Goal: Transaction & Acquisition: Purchase product/service

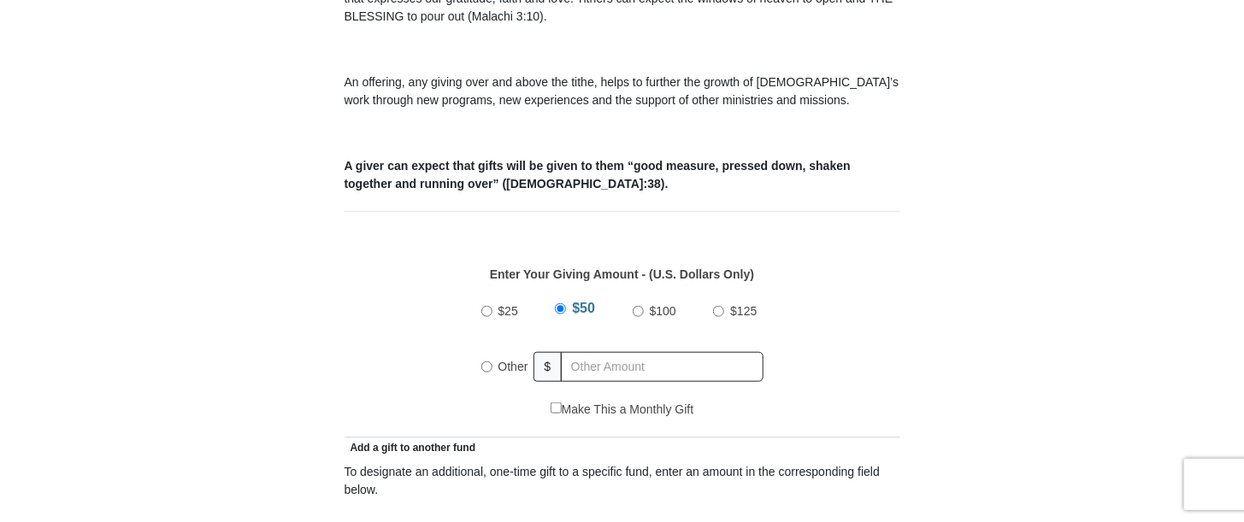
scroll to position [684, 0]
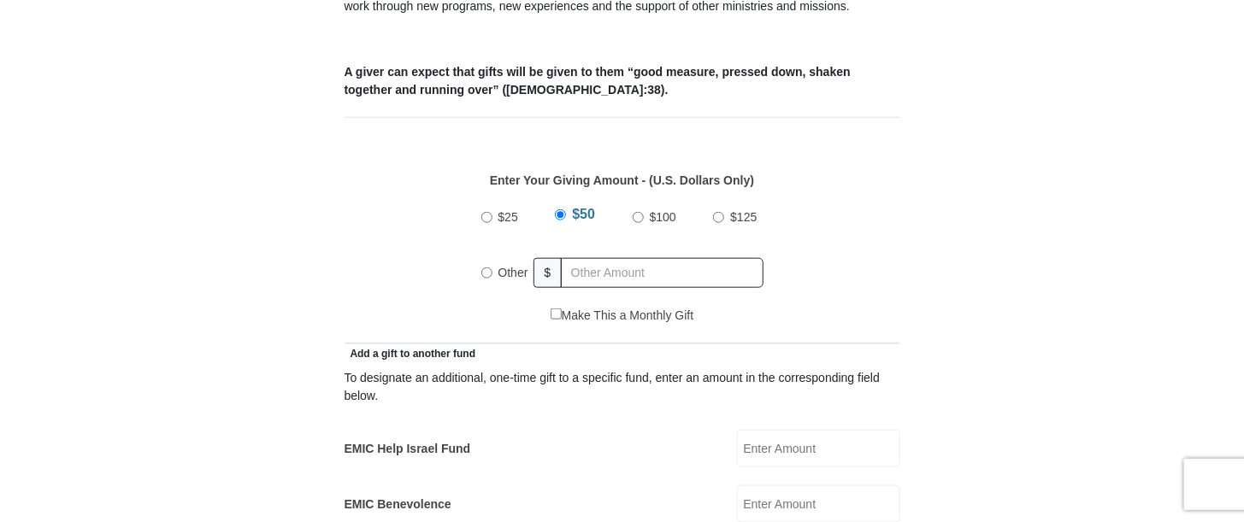
click at [486, 268] on input "Other" at bounding box center [486, 273] width 11 height 11
radio input "true"
click at [585, 259] on input "text" at bounding box center [665, 273] width 196 height 30
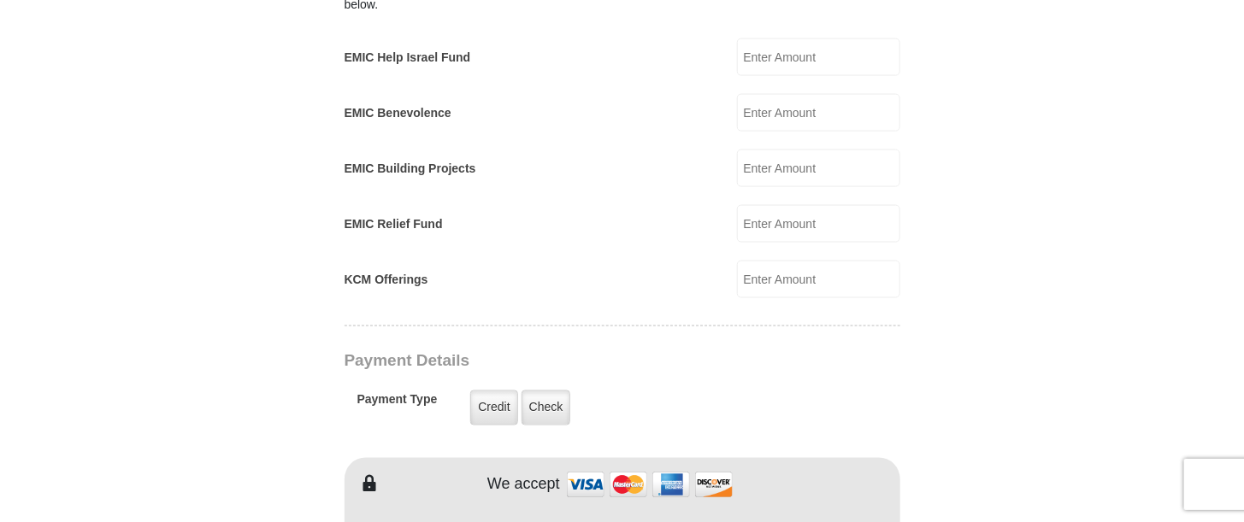
scroll to position [1111, 0]
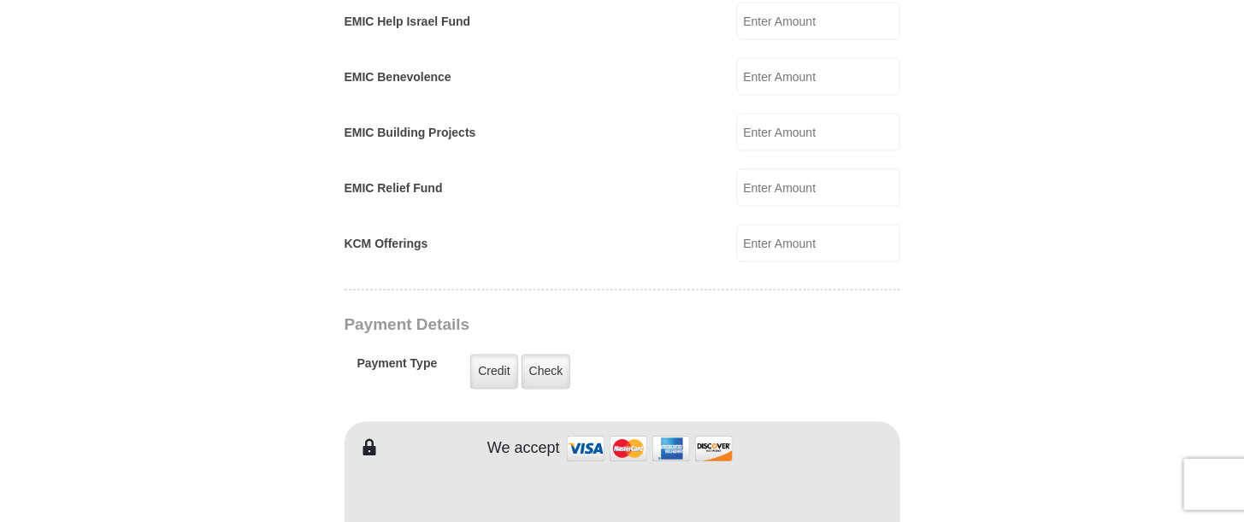
type input "350"
type input "[PERSON_NAME]"
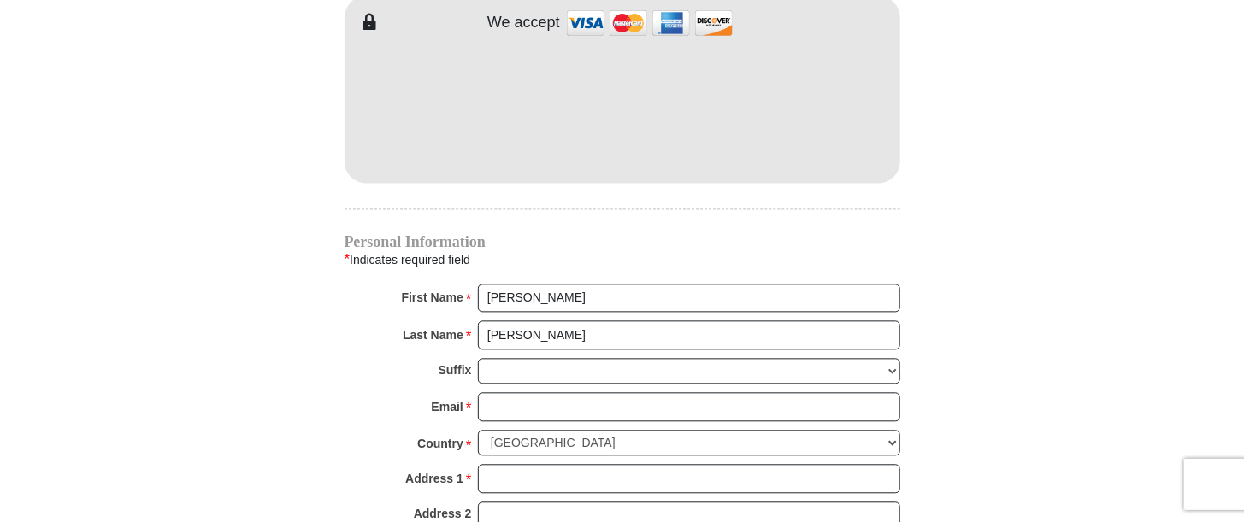
scroll to position [1538, 0]
click at [528, 391] on input "Email *" at bounding box center [689, 405] width 422 height 29
type input "[EMAIL_ADDRESS][DOMAIN_NAME]"
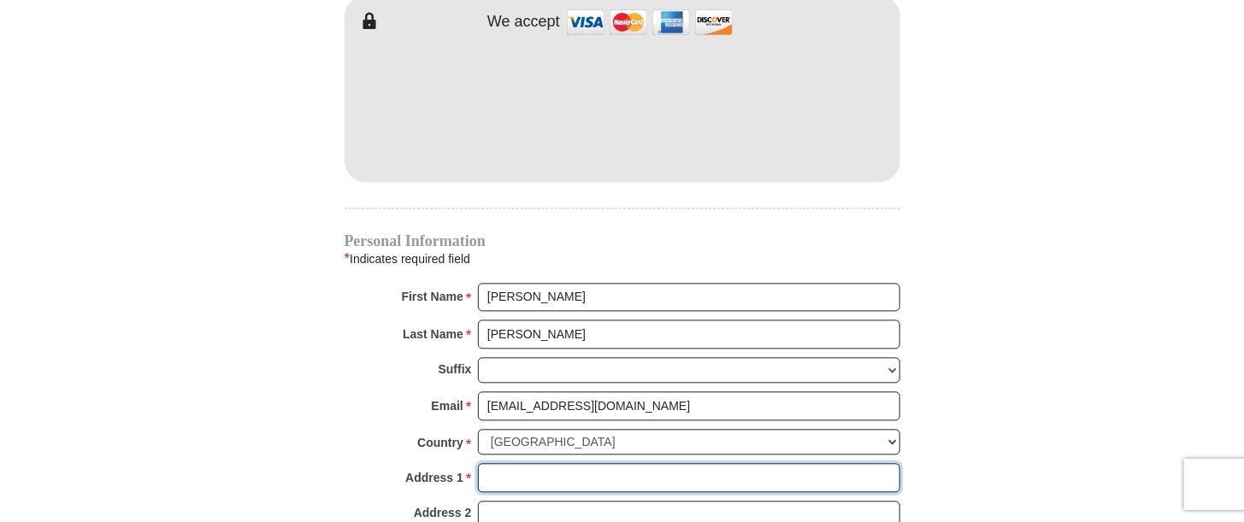
type input "1308 [PERSON_NAME] APT A"
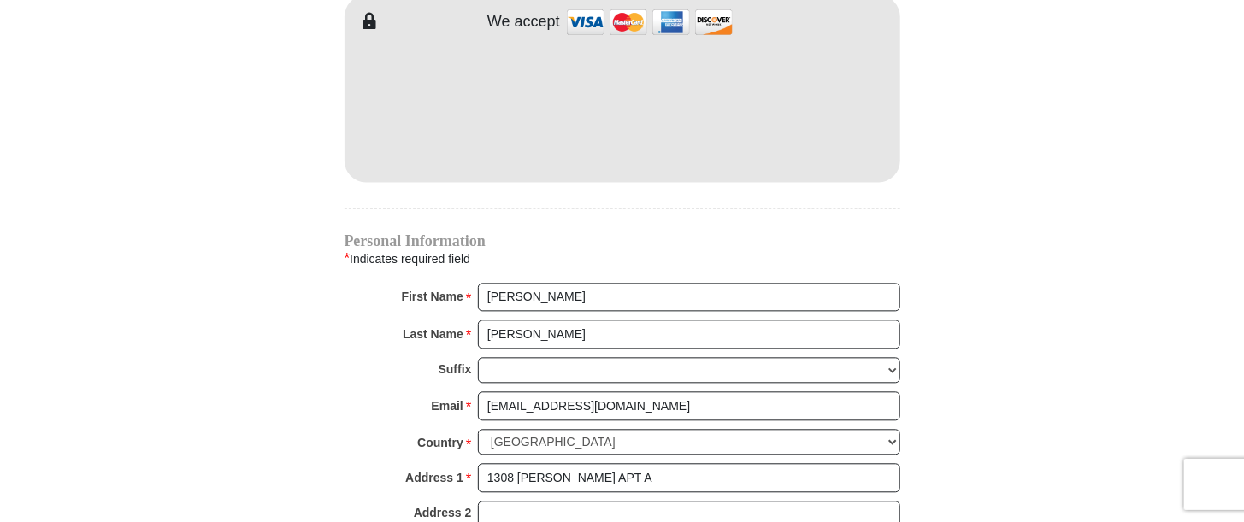
type input "[PERSON_NAME]"
select select "[GEOGRAPHIC_DATA]"
type input "77802"
type input "9794120873"
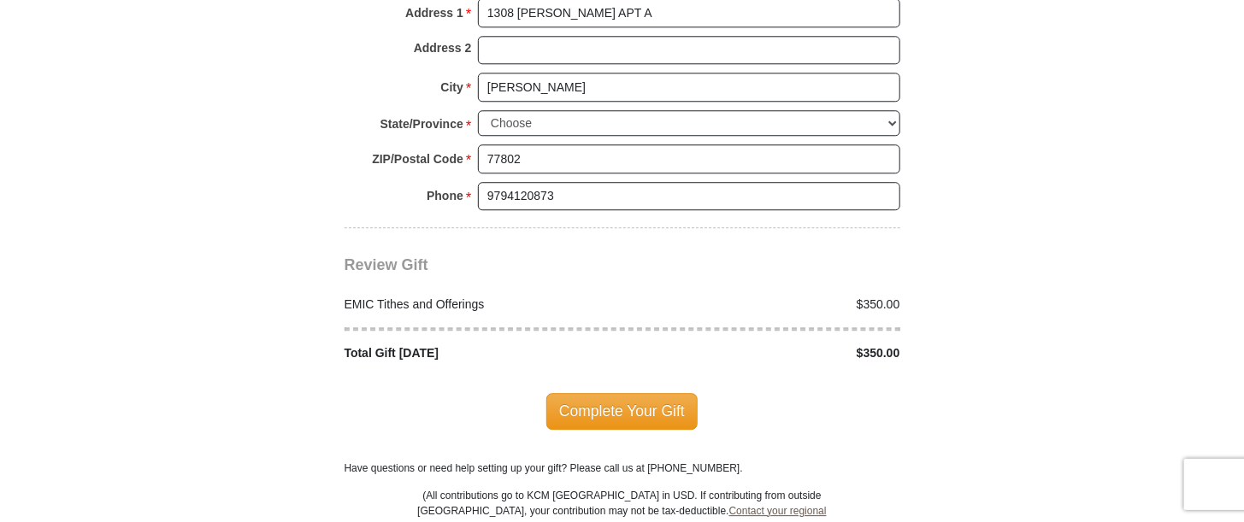
scroll to position [2051, 0]
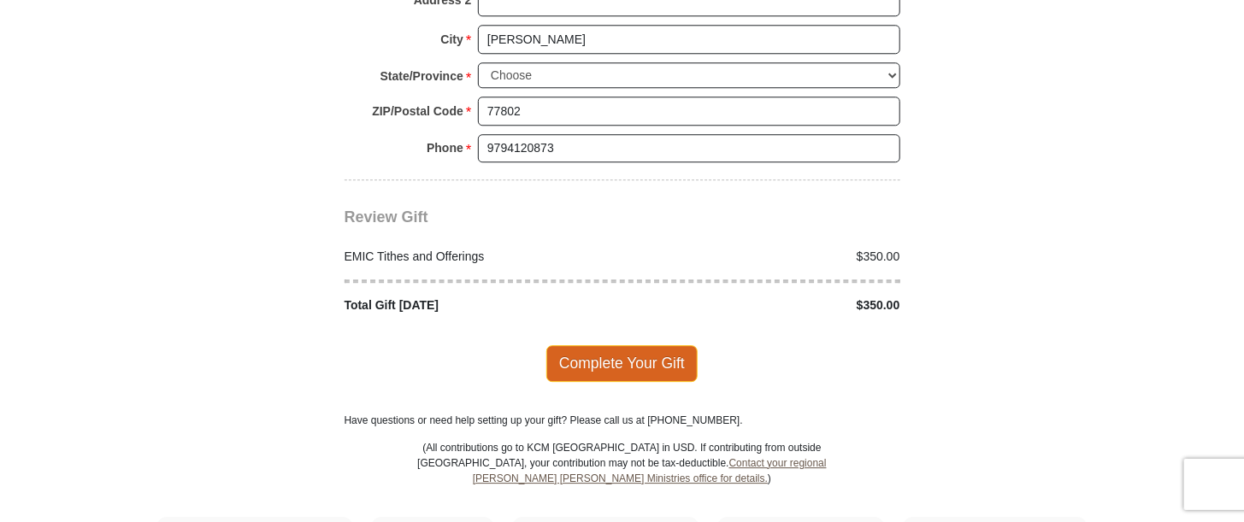
click at [613, 345] on span "Complete Your Gift" at bounding box center [621, 363] width 151 height 36
